Goal: Navigation & Orientation: Go to known website

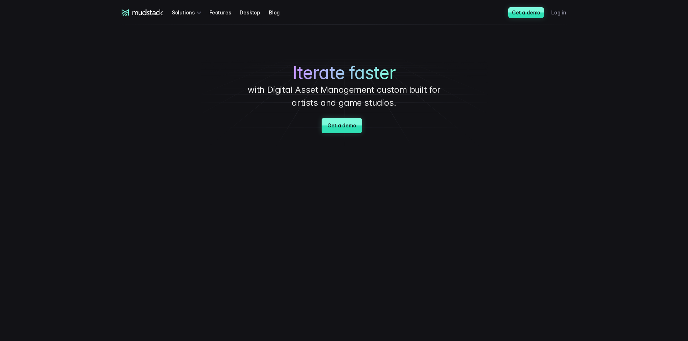
click at [560, 11] on link "Log in" at bounding box center [563, 12] width 24 height 13
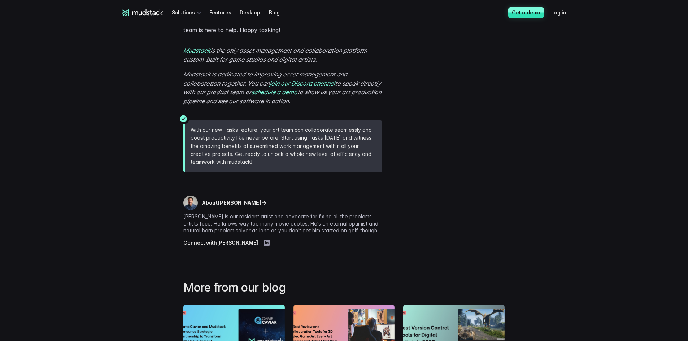
scroll to position [1119, 0]
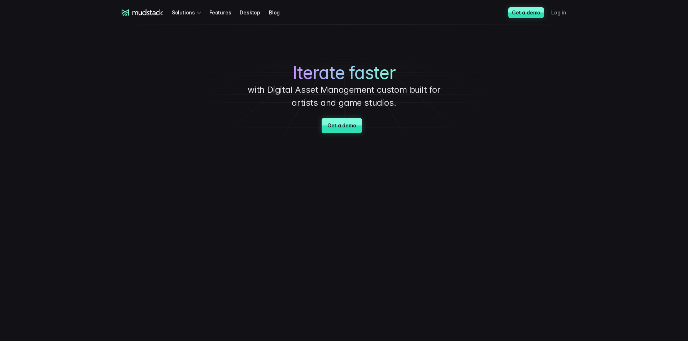
click at [565, 13] on link "Log in" at bounding box center [563, 12] width 24 height 13
click at [556, 13] on link "Log in" at bounding box center [563, 12] width 24 height 13
